Goal: Information Seeking & Learning: Find contact information

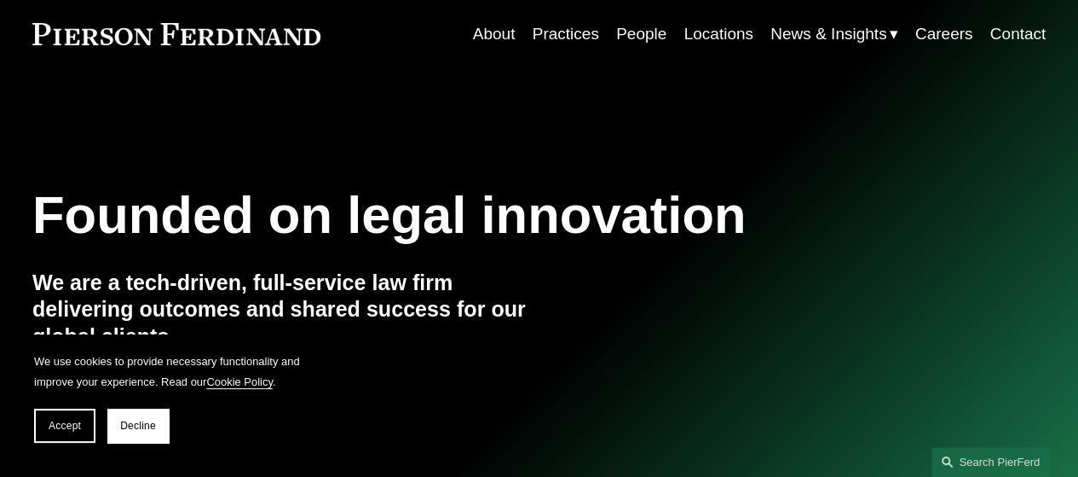
scroll to position [85, 0]
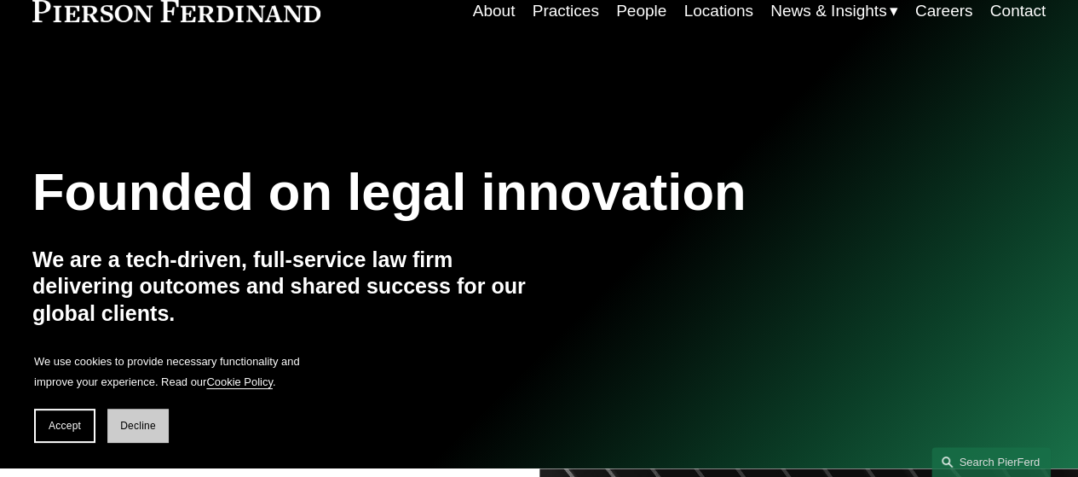
click at [148, 425] on span "Decline" at bounding box center [138, 425] width 36 height 12
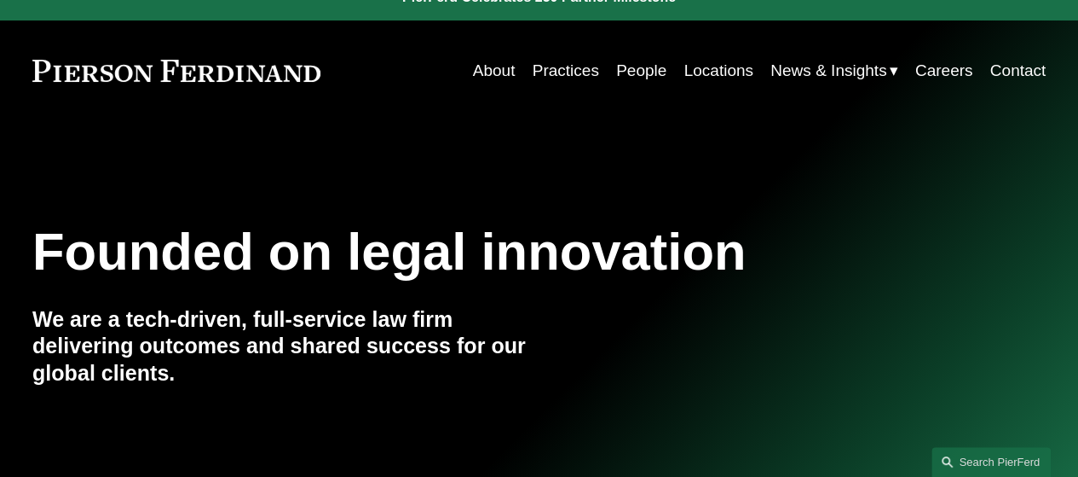
scroll to position [0, 0]
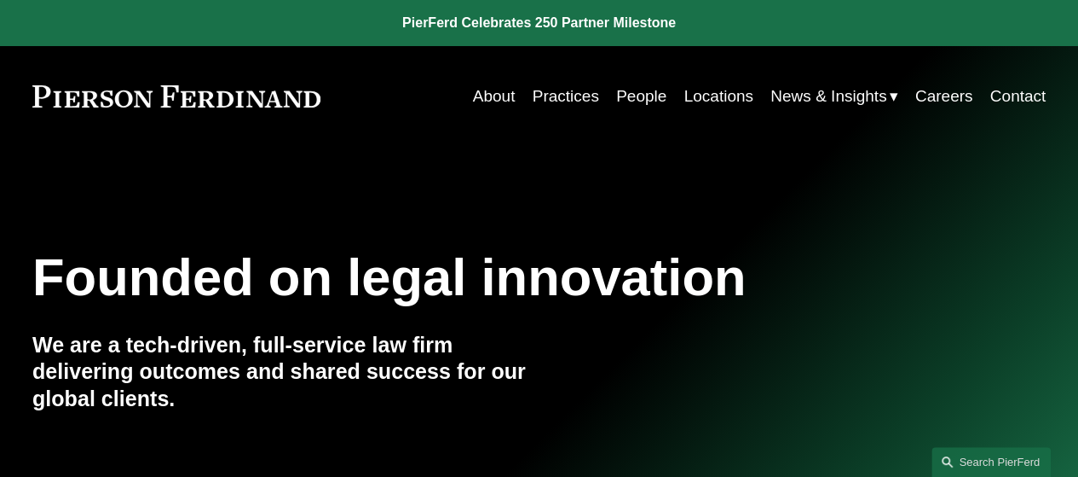
click at [631, 98] on link "People" at bounding box center [641, 96] width 50 height 32
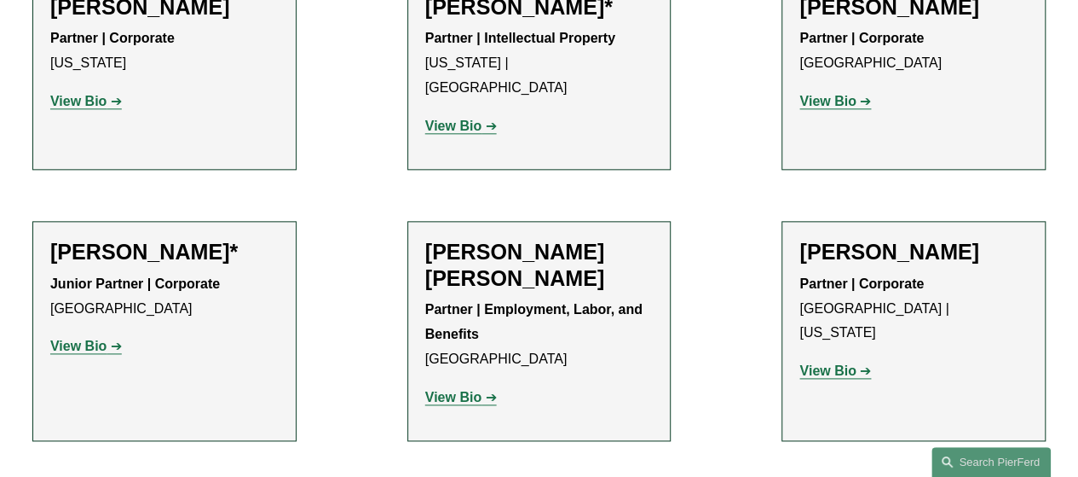
scroll to position [170, 0]
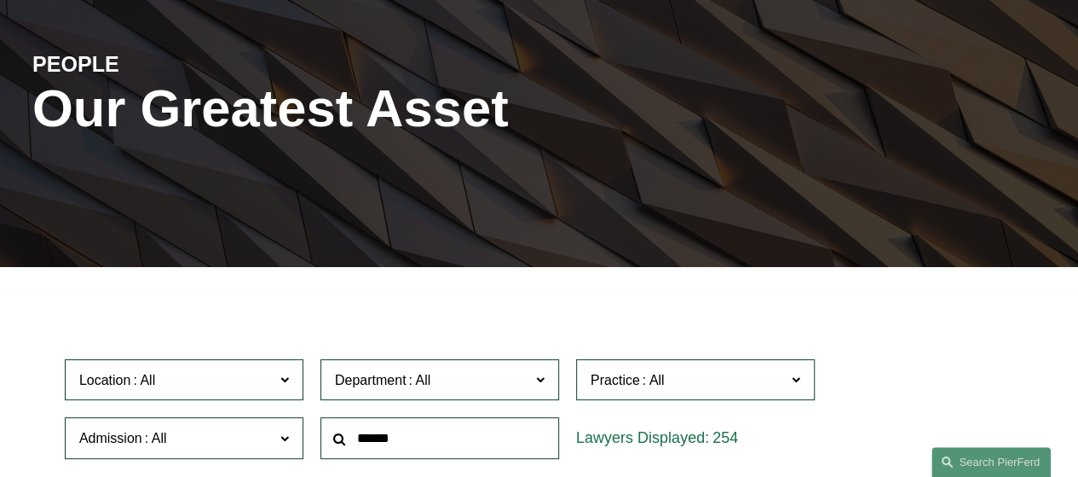
click at [464, 437] on input "text" at bounding box center [440, 438] width 239 height 42
type input "******"
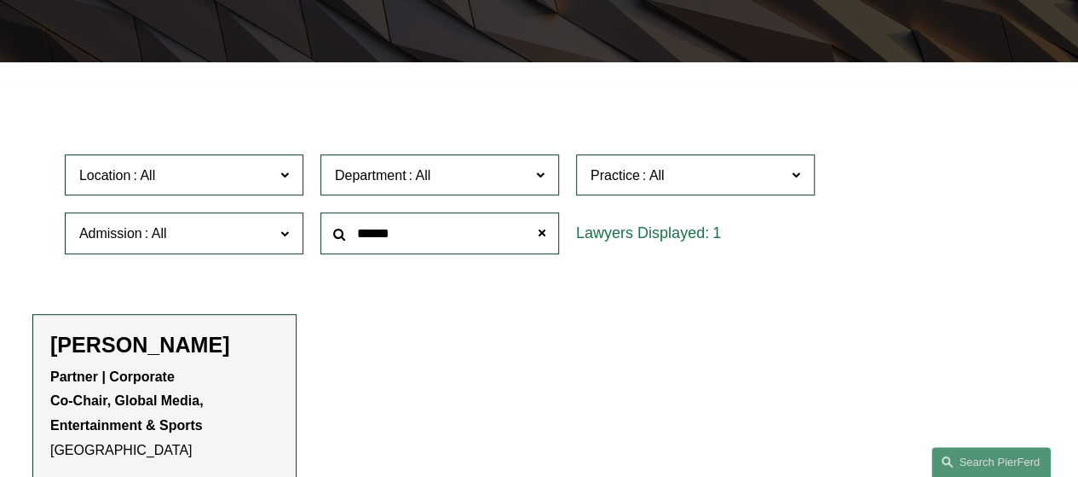
scroll to position [425, 0]
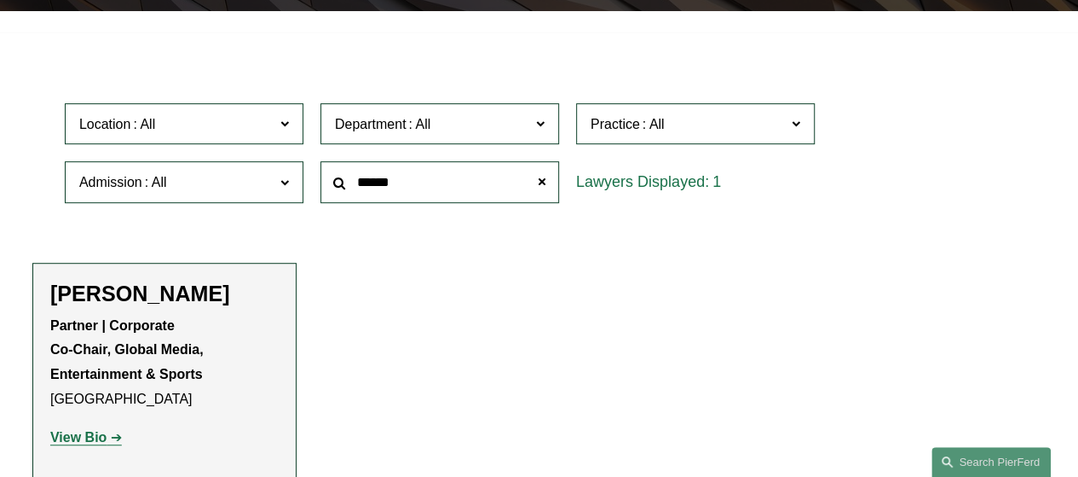
click at [234, 327] on p "Partner | Corporate Co-Chair, Global Media, Entertainment & Sports [GEOGRAPHIC_…" at bounding box center [164, 363] width 228 height 98
click at [99, 443] on strong "View Bio" at bounding box center [78, 437] width 56 height 14
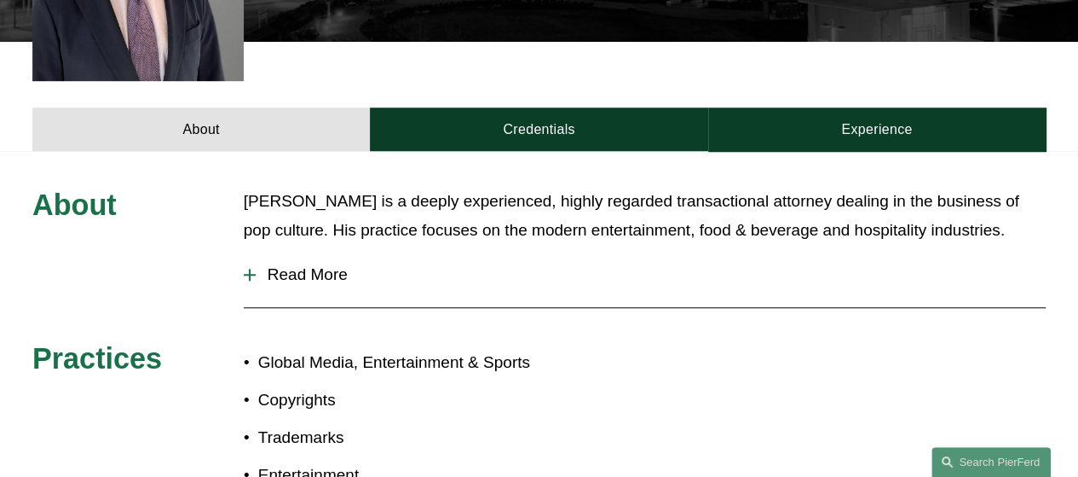
scroll to position [682, 0]
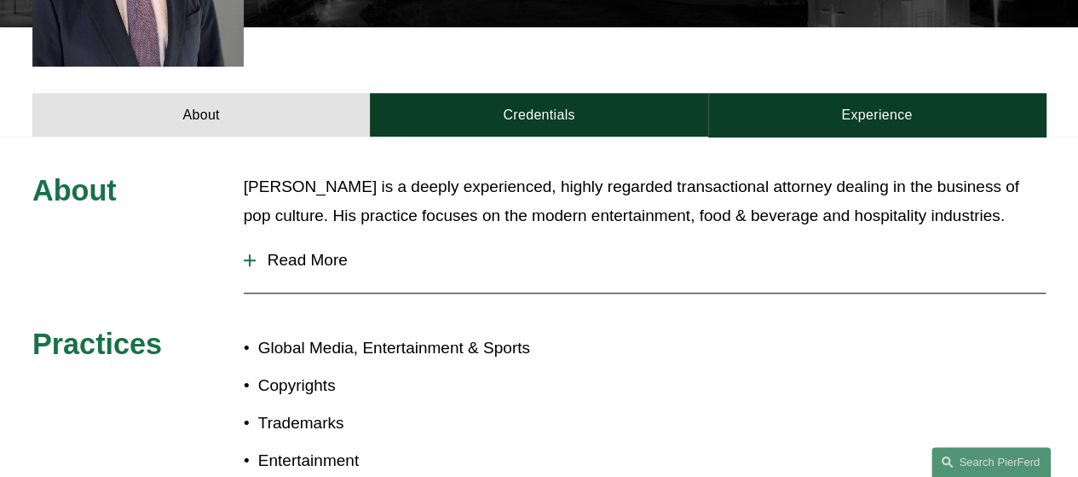
click at [297, 251] on span "Read More" at bounding box center [651, 260] width 790 height 19
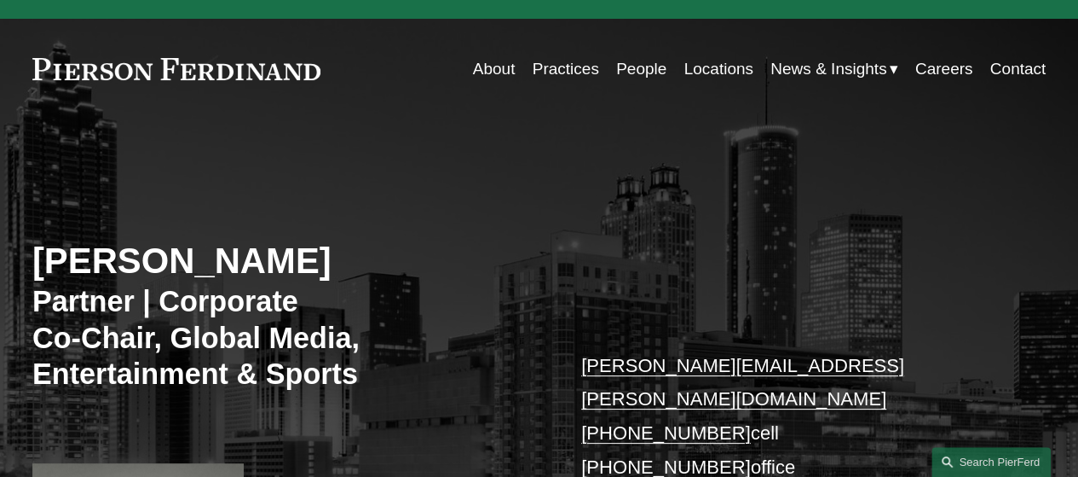
scroll to position [0, 0]
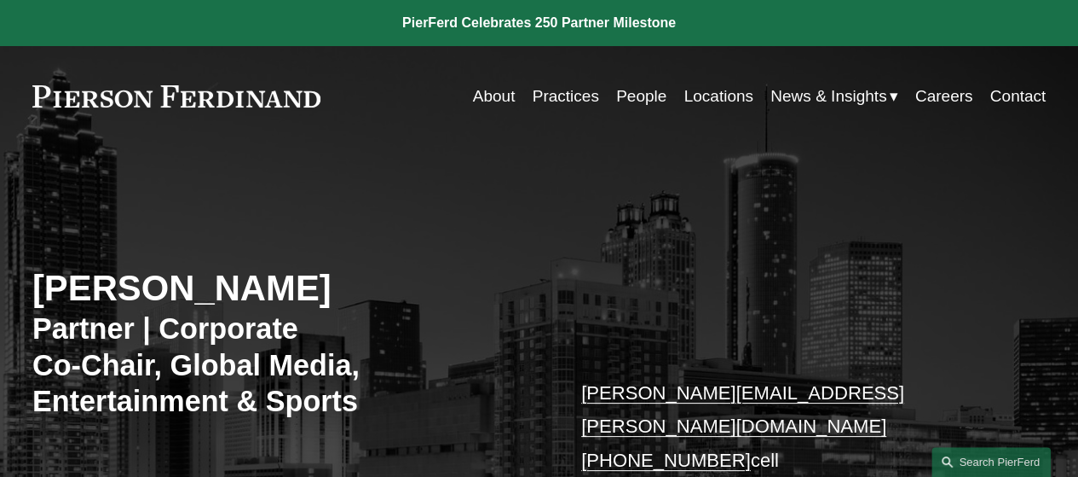
click at [637, 95] on link "People" at bounding box center [641, 96] width 50 height 32
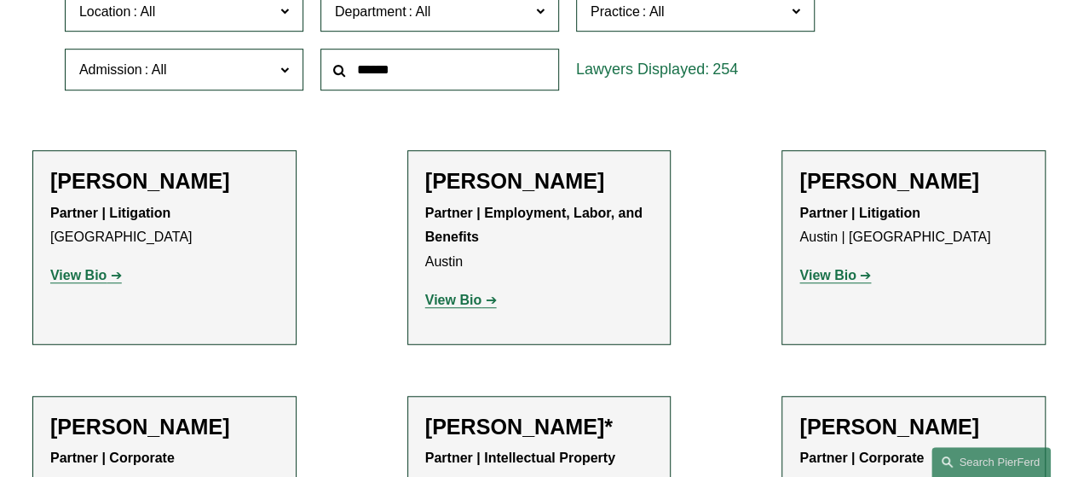
scroll to position [512, 0]
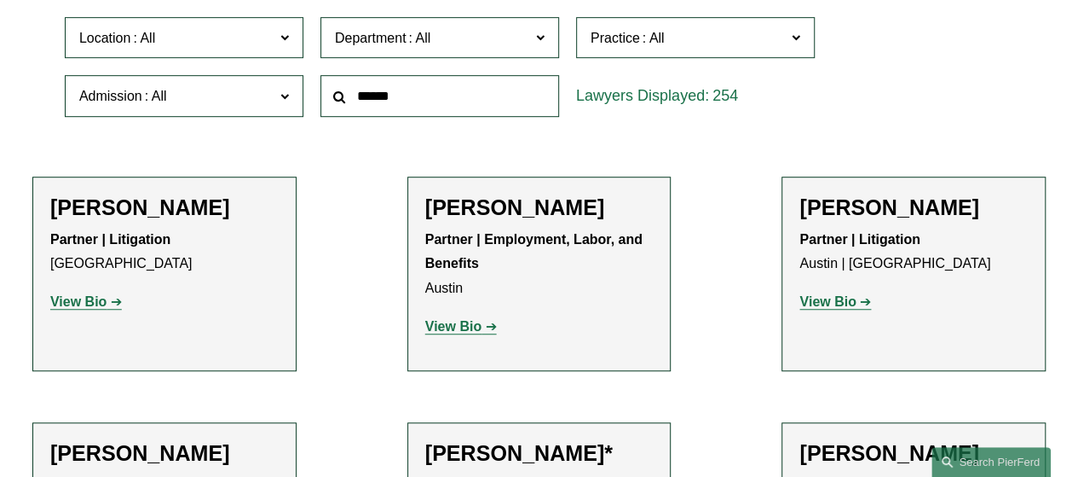
click at [425, 103] on input "text" at bounding box center [440, 96] width 239 height 42
paste input "*****"
type input "*****"
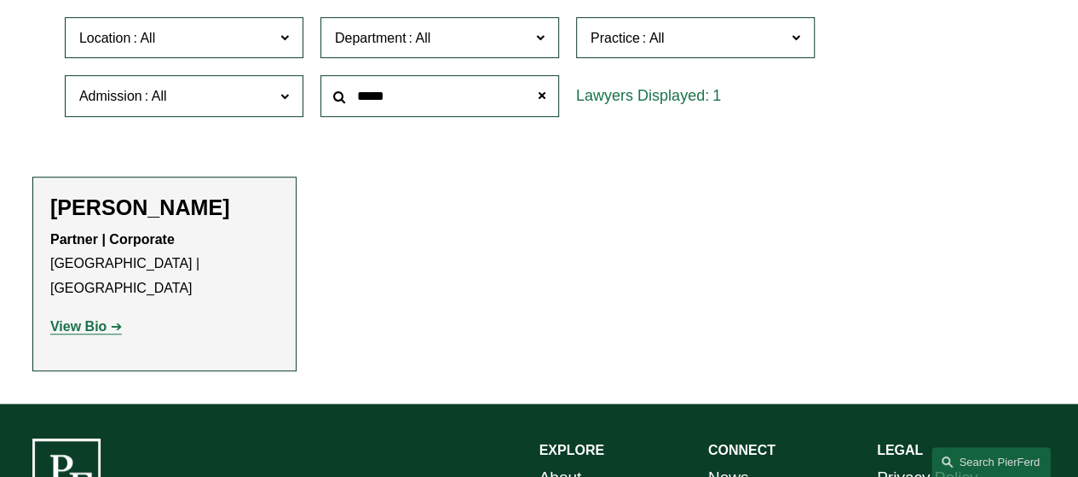
click at [158, 220] on h2 "[PERSON_NAME]" at bounding box center [164, 207] width 228 height 26
click at [86, 319] on strong "View Bio" at bounding box center [78, 326] width 56 height 14
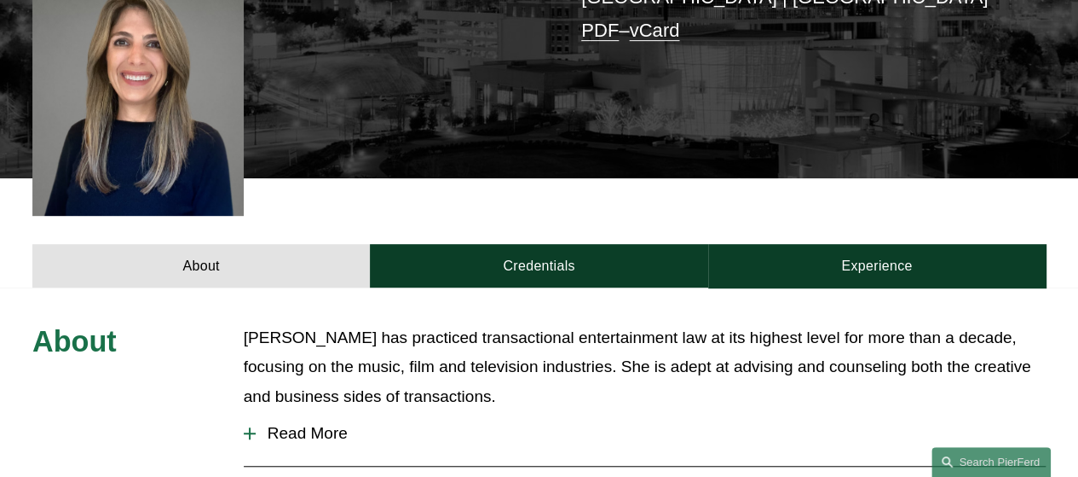
scroll to position [256, 0]
